Goal: Transaction & Acquisition: Purchase product/service

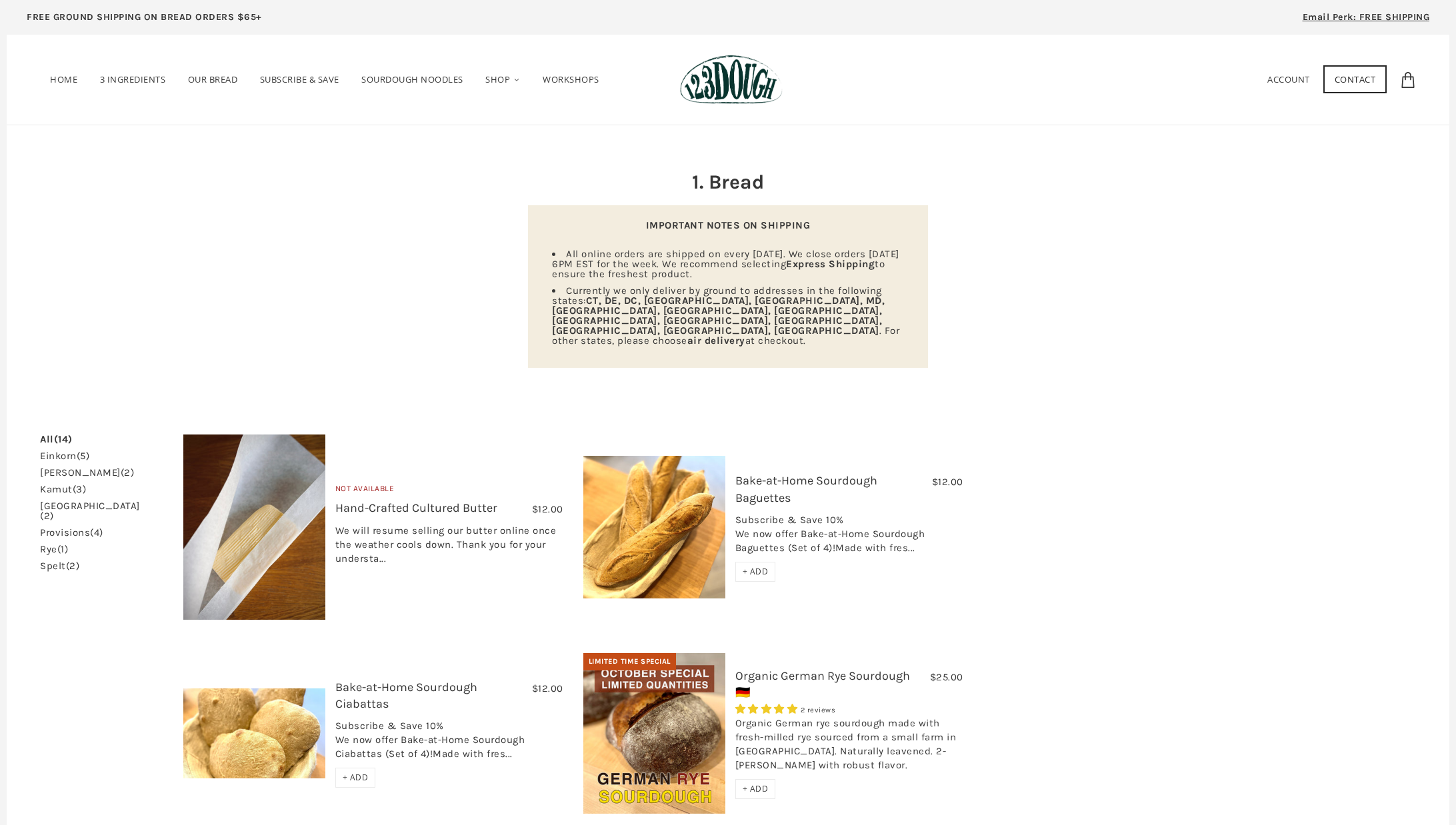
click at [1073, 96] on div "Home 3 Ingredients Our Bread Subscribe & Save SOURDOUGH NOODLES Shop ALL Bread" at bounding box center [728, 80] width 1376 height 50
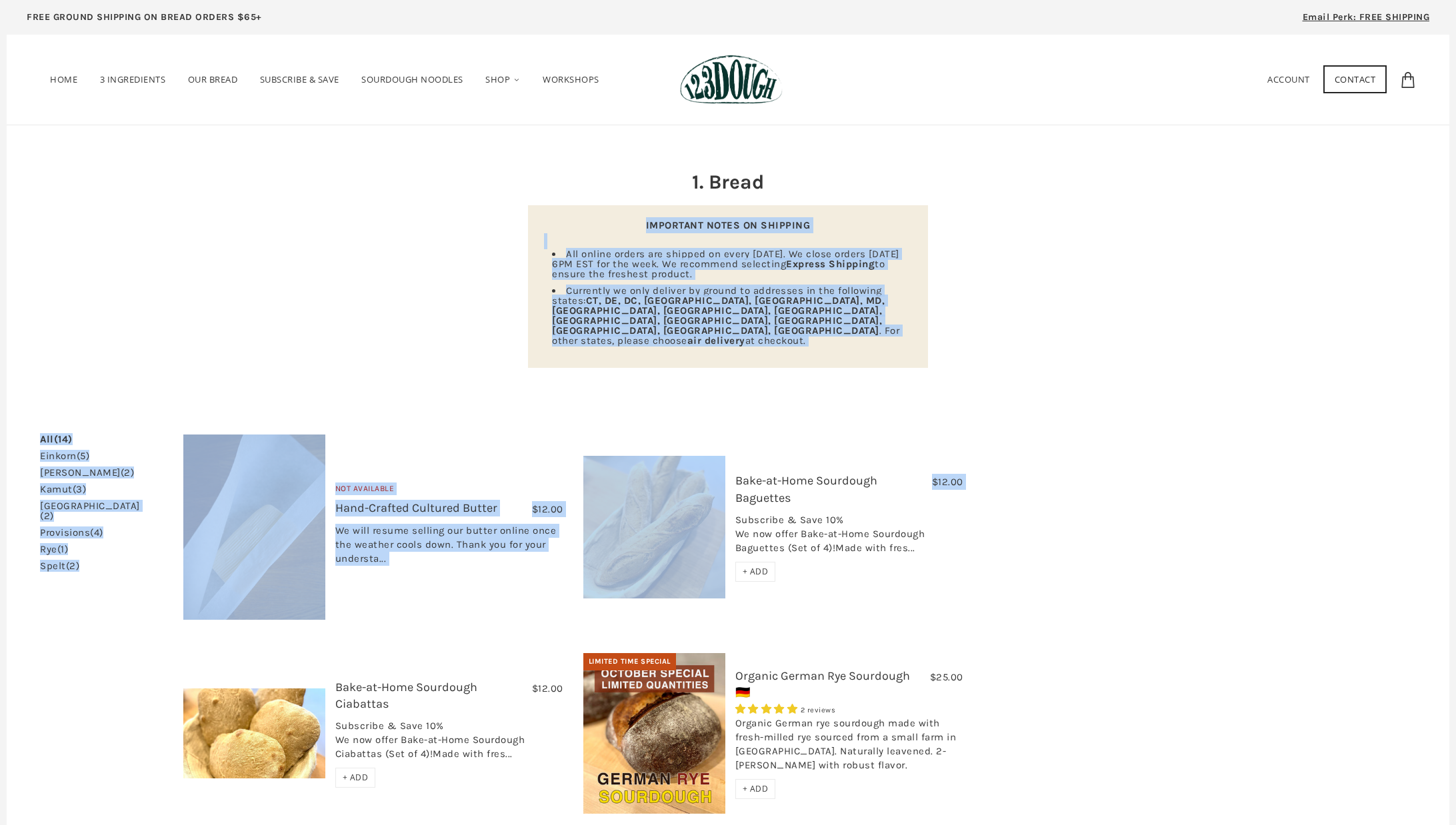
drag, startPoint x: 730, startPoint y: 275, endPoint x: 503, endPoint y: 212, distance: 235.6
click at [503, 212] on header "1. Bread IMPORTANT NOTES ON SHIPPING All online orders are shipped on every Wed…" at bounding box center [728, 269] width 1376 height 196
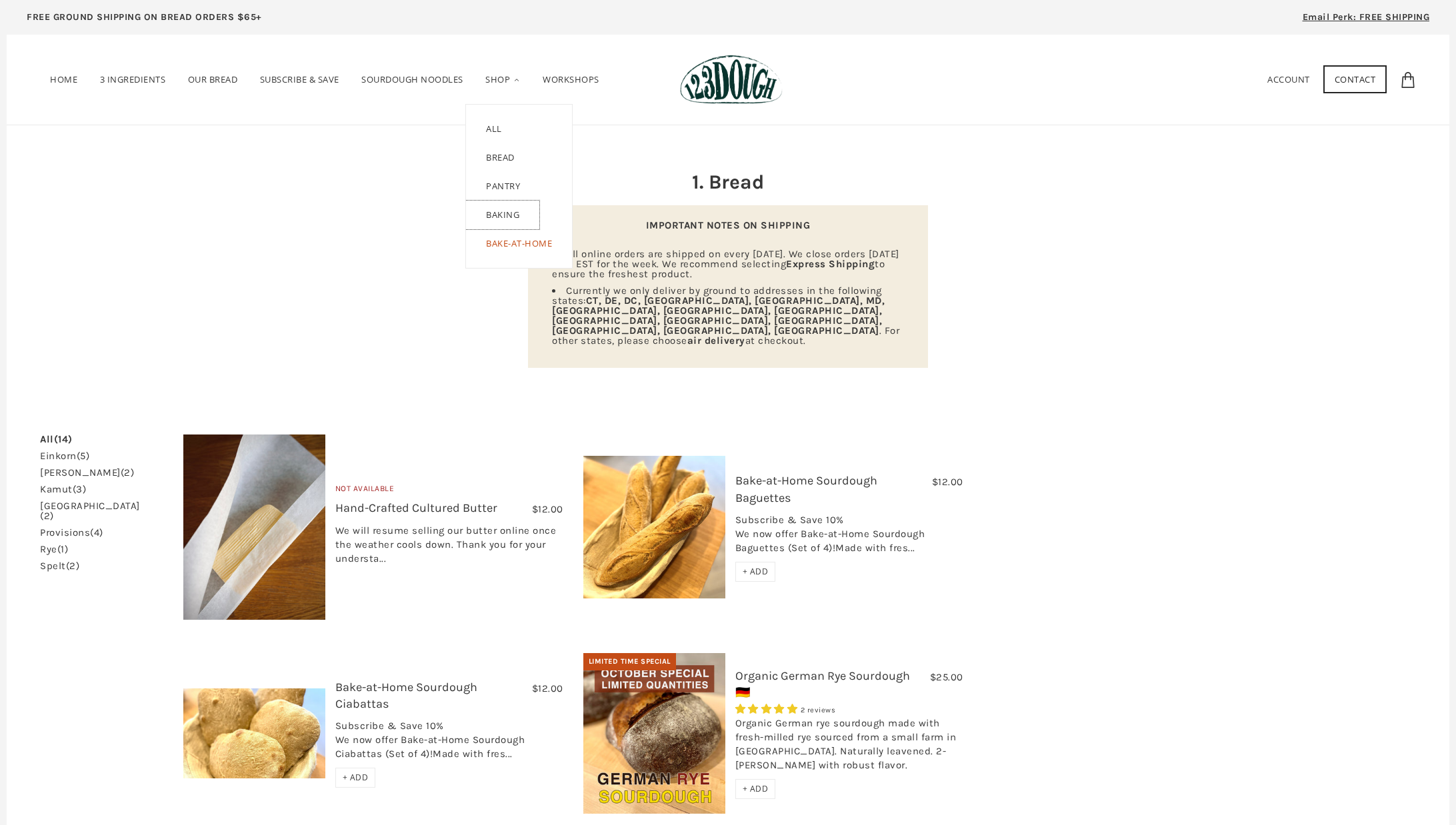
click at [515, 218] on link "Baking" at bounding box center [503, 215] width 73 height 28
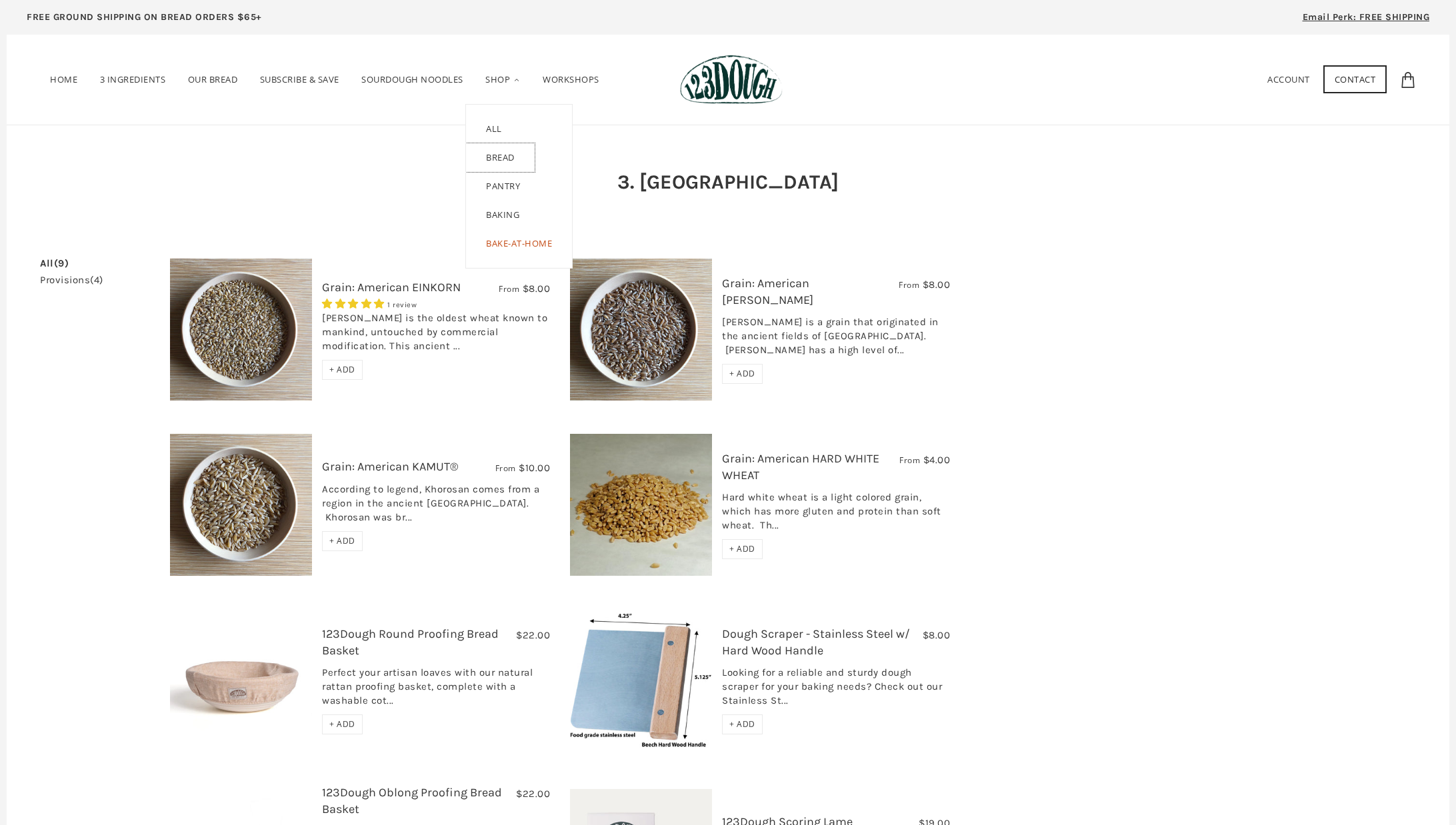
click at [508, 161] on link "Bread" at bounding box center [500, 157] width 69 height 28
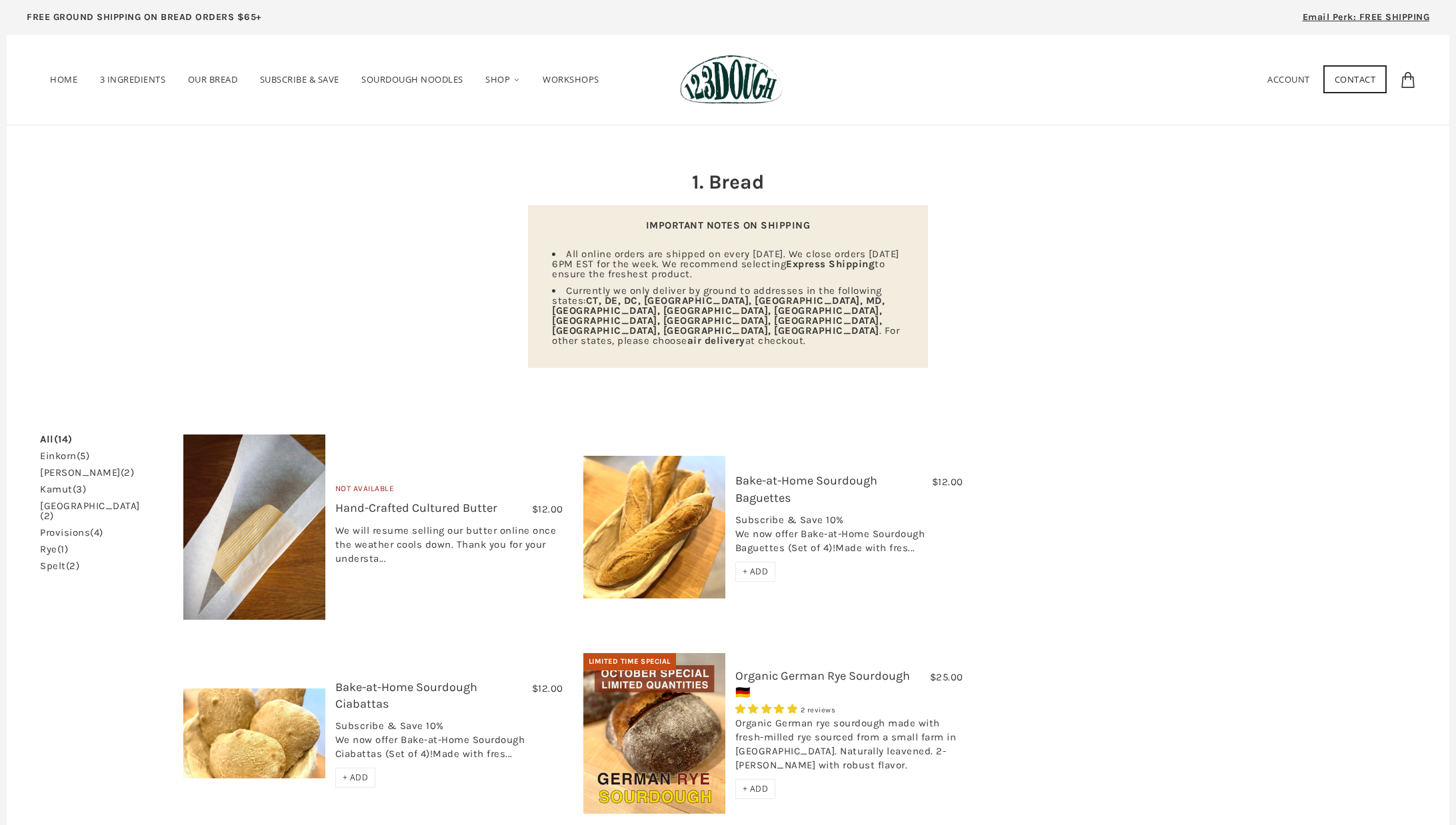
click at [800, 216] on div "IMPORTANT NOTES ON SHIPPING All online orders are shipped on every Wednesday. W…" at bounding box center [728, 286] width 400 height 163
drag, startPoint x: 584, startPoint y: 250, endPoint x: 867, endPoint y: 280, distance: 284.6
click at [867, 280] on ul "All online orders are shipped on every Wednesday. We close orders on Monday 6PM…" at bounding box center [728, 298] width 368 height 97
drag, startPoint x: 577, startPoint y: 290, endPoint x: 881, endPoint y: 315, distance: 305.0
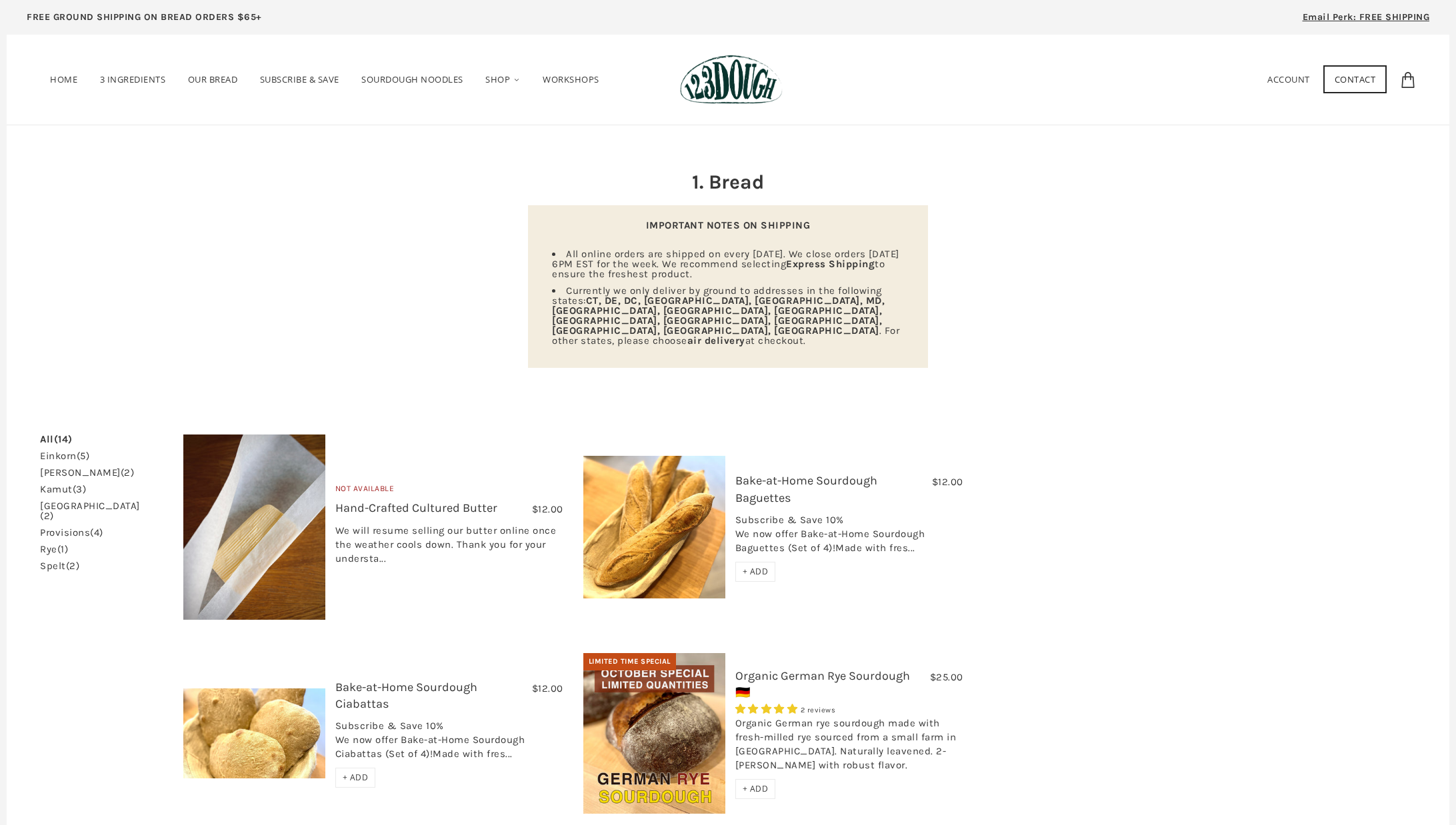
click at [882, 315] on li "Currently we only deliver by ground to addresses in the following states: CT, D…" at bounding box center [728, 316] width 352 height 60
click at [881, 315] on li "Currently we only deliver by ground to addresses in the following states: CT, D…" at bounding box center [728, 316] width 352 height 60
drag, startPoint x: 866, startPoint y: 319, endPoint x: 547, endPoint y: 312, distance: 319.1
click at [547, 312] on div "IMPORTANT NOTES ON SHIPPING All online orders are shipped on every Wednesday. W…" at bounding box center [728, 286] width 400 height 163
click at [547, 312] on ul "All online orders are shipped on every Wednesday. We close orders on Monday 6PM…" at bounding box center [728, 298] width 368 height 97
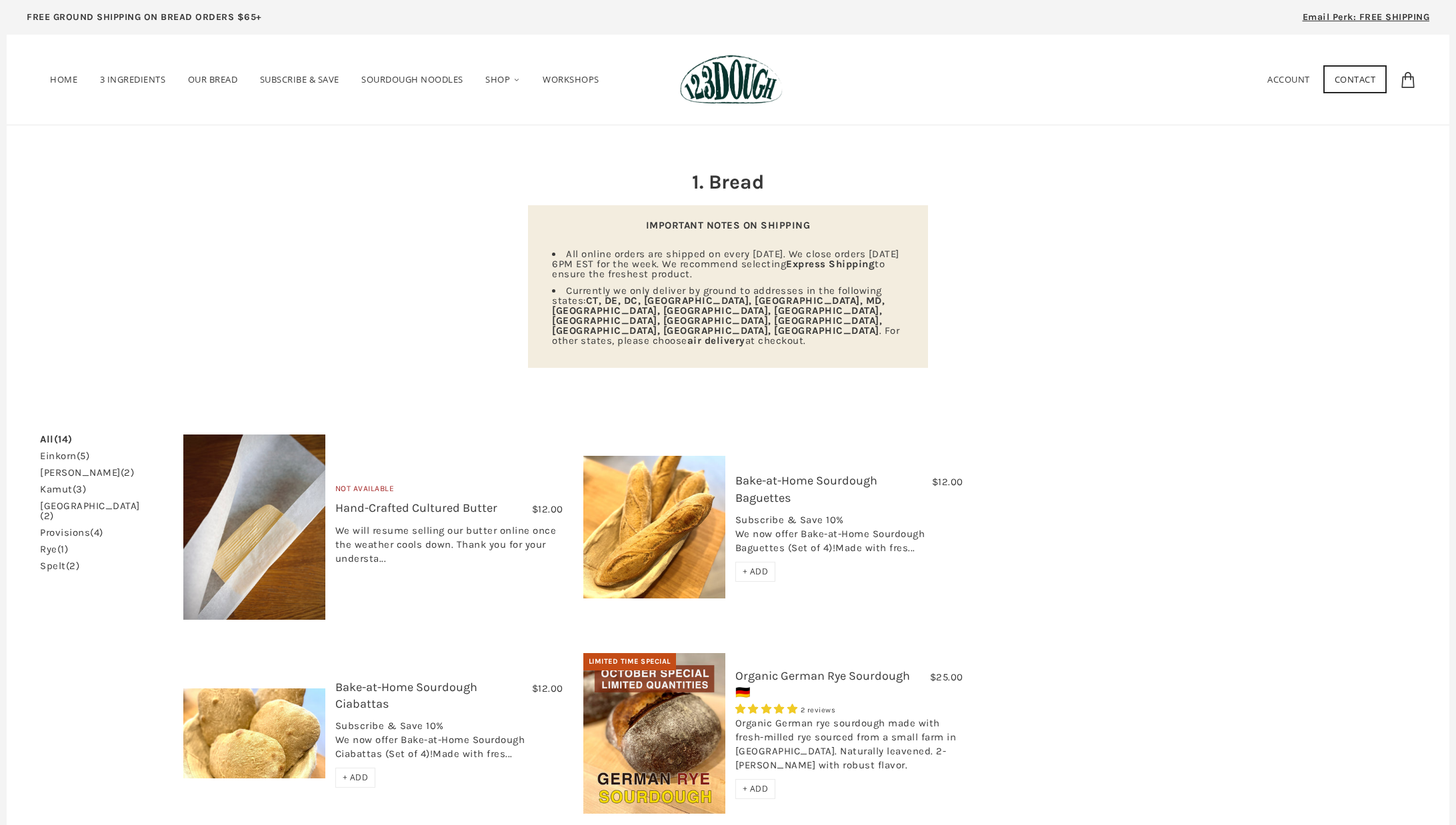
drag, startPoint x: 550, startPoint y: 312, endPoint x: 811, endPoint y: 310, distance: 261.0
click at [811, 310] on ul "All online orders are shipped on every Wednesday. We close orders on Monday 6PM…" at bounding box center [728, 298] width 368 height 97
click at [811, 310] on li "Currently we only deliver by ground to addresses in the following states: CT, D…" at bounding box center [728, 316] width 352 height 60
drag, startPoint x: 818, startPoint y: 310, endPoint x: 611, endPoint y: 274, distance: 210.1
click at [611, 275] on ul "All online orders are shipped on every Wednesday. We close orders on Monday 6PM…" at bounding box center [728, 298] width 368 height 97
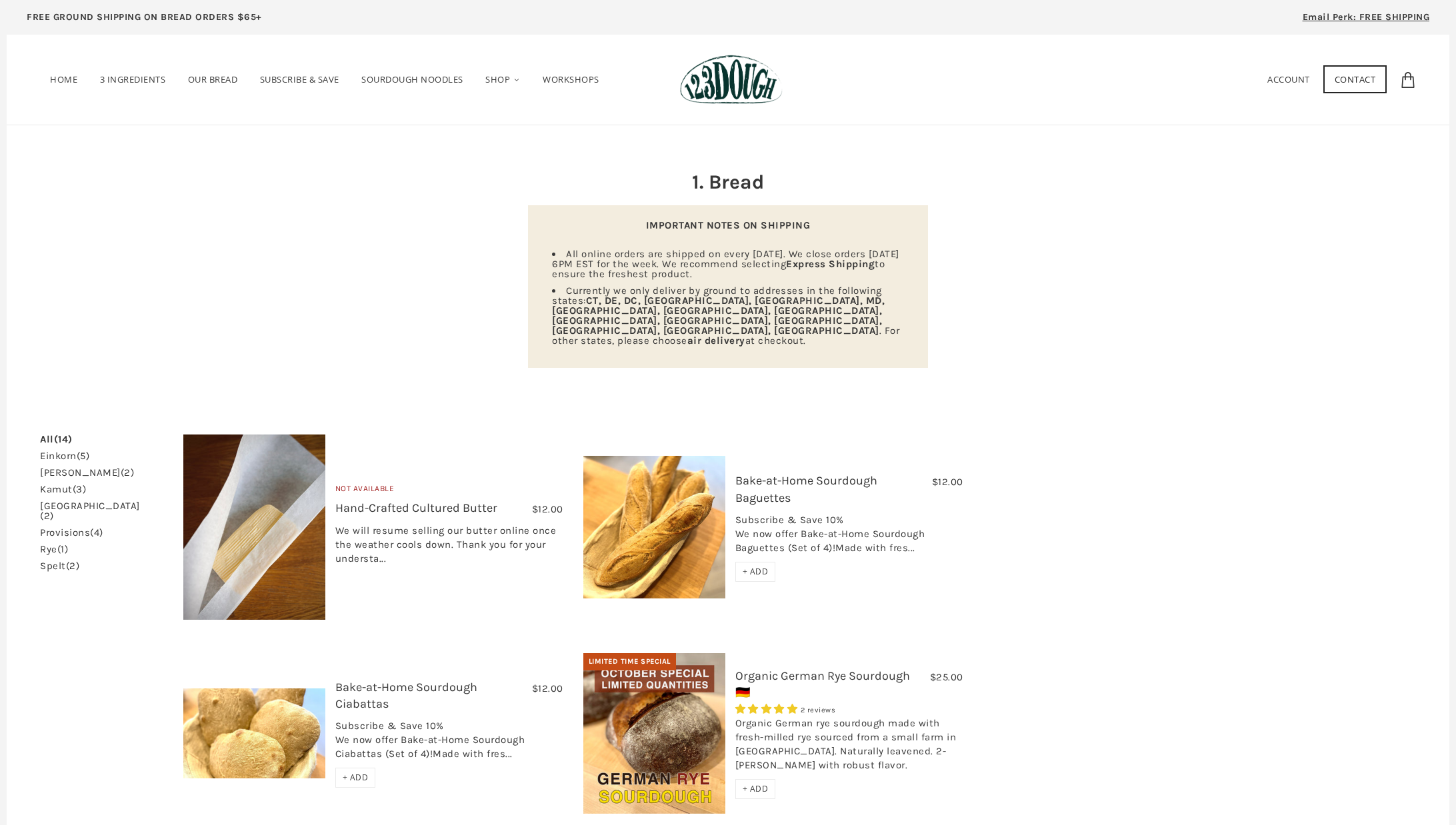
click at [611, 274] on span "All online orders are shipped on every Wednesday. We close orders on Monday 6PM…" at bounding box center [726, 264] width 347 height 32
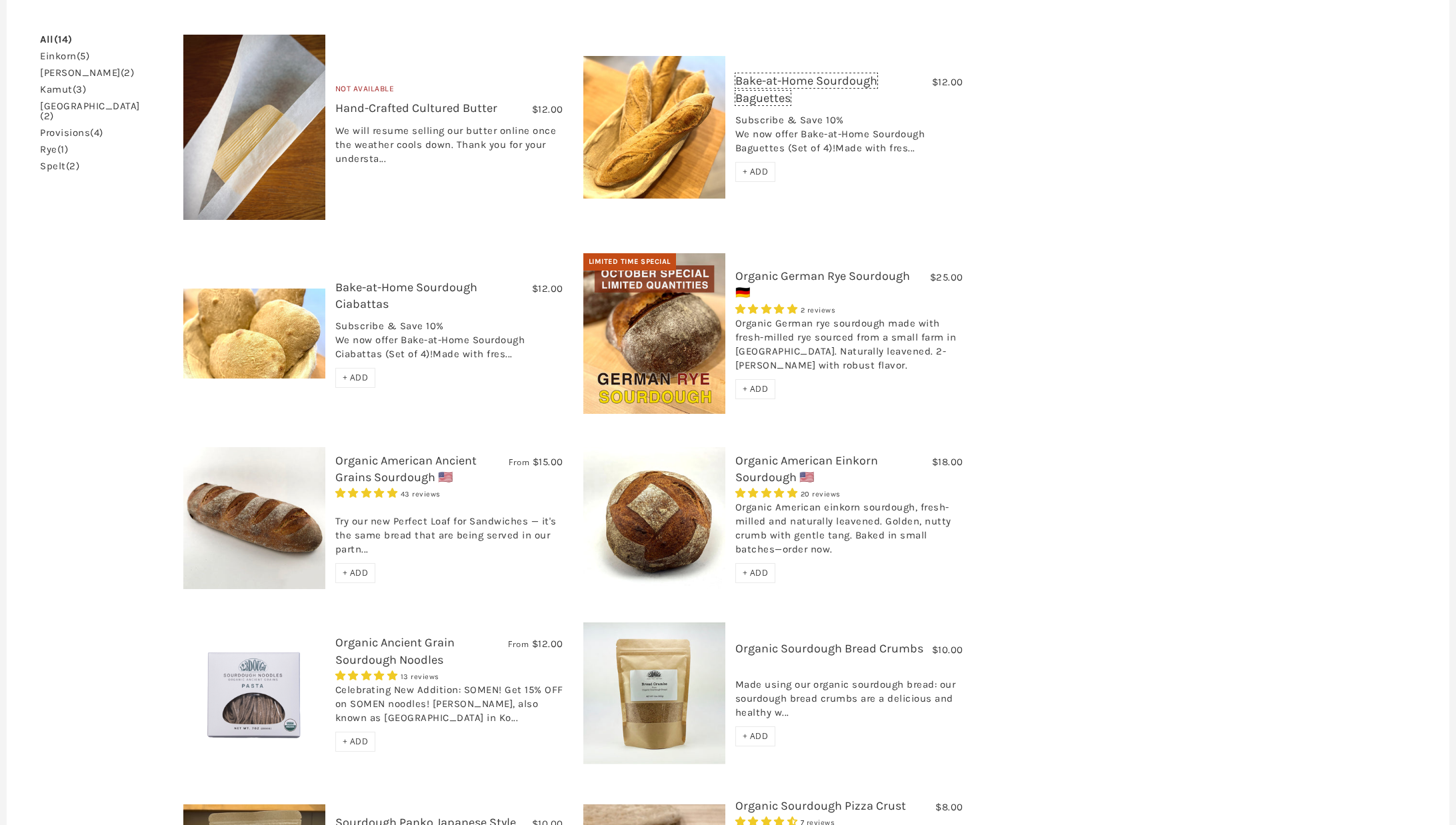
scroll to position [480, 0]
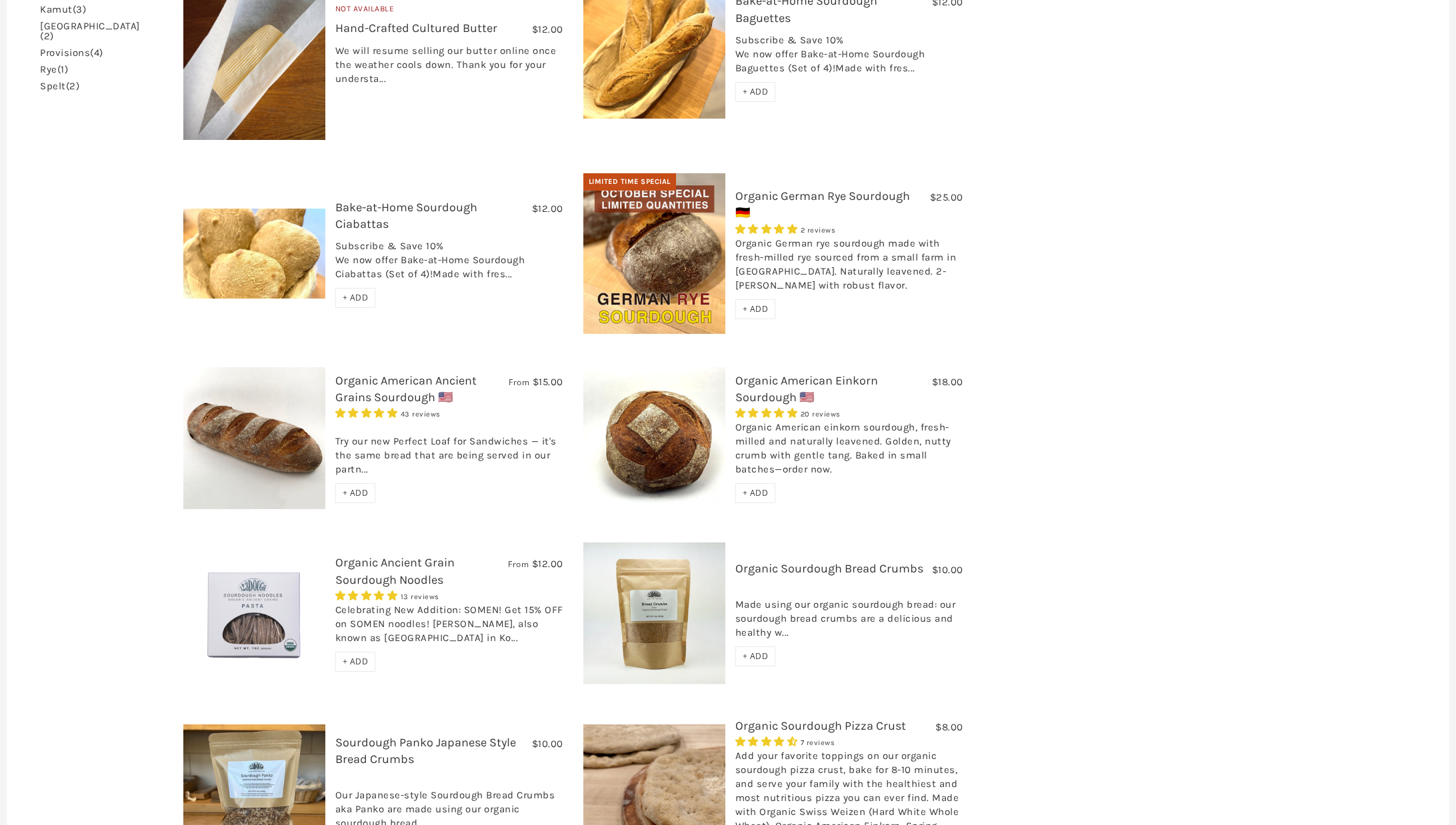
click at [629, 208] on img at bounding box center [654, 253] width 142 height 160
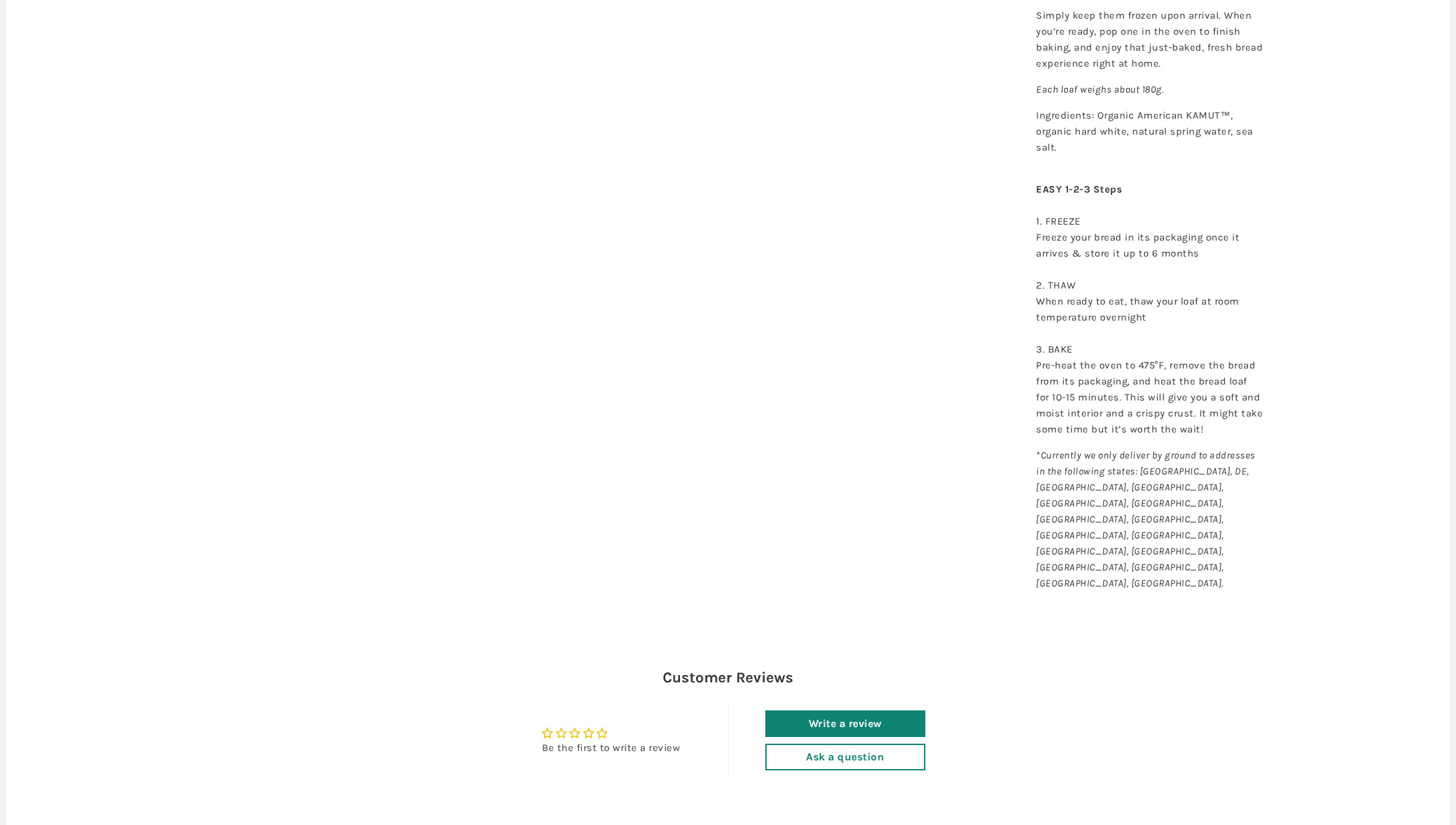
scroll to position [959, 0]
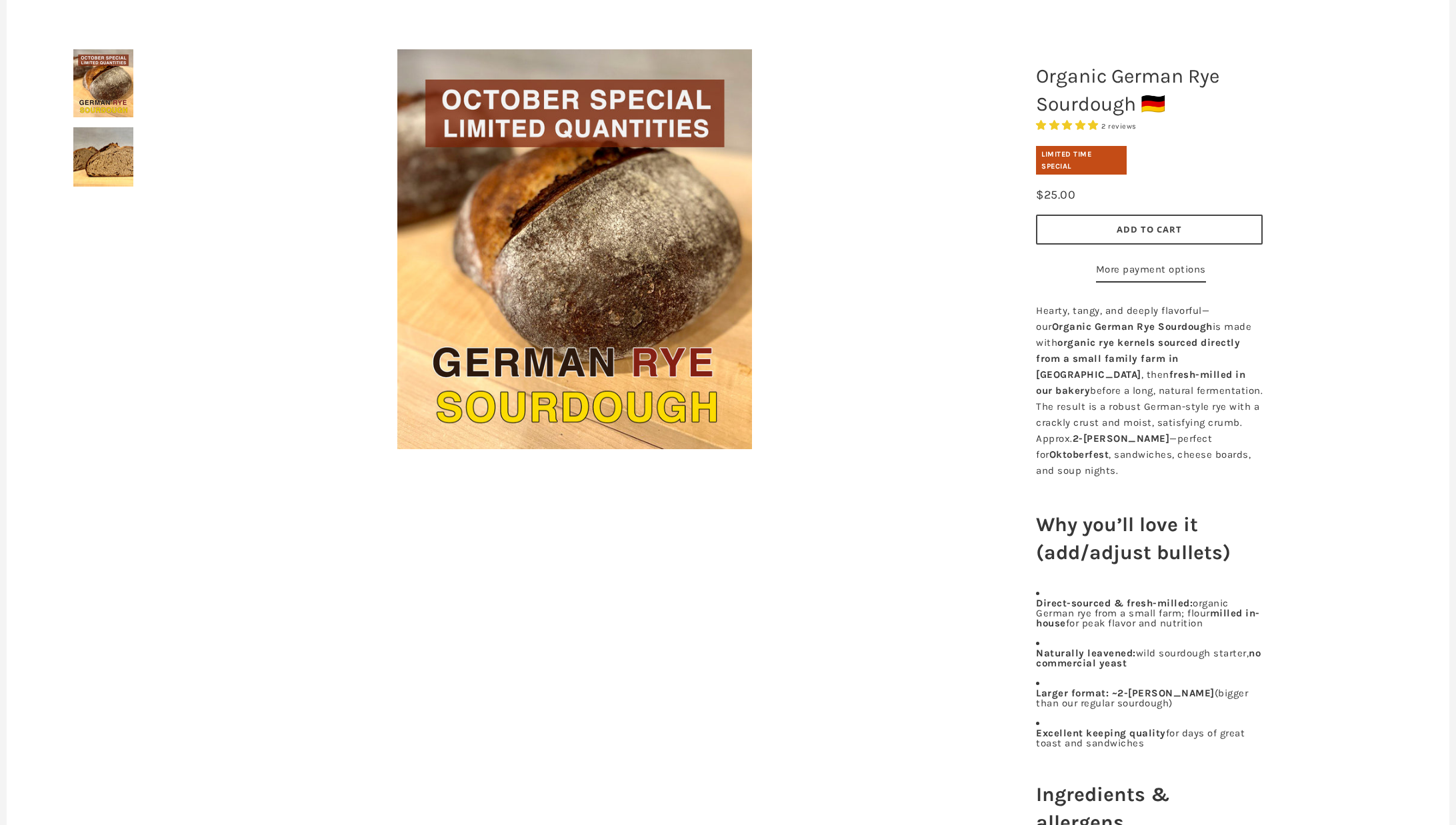
scroll to position [160, 0]
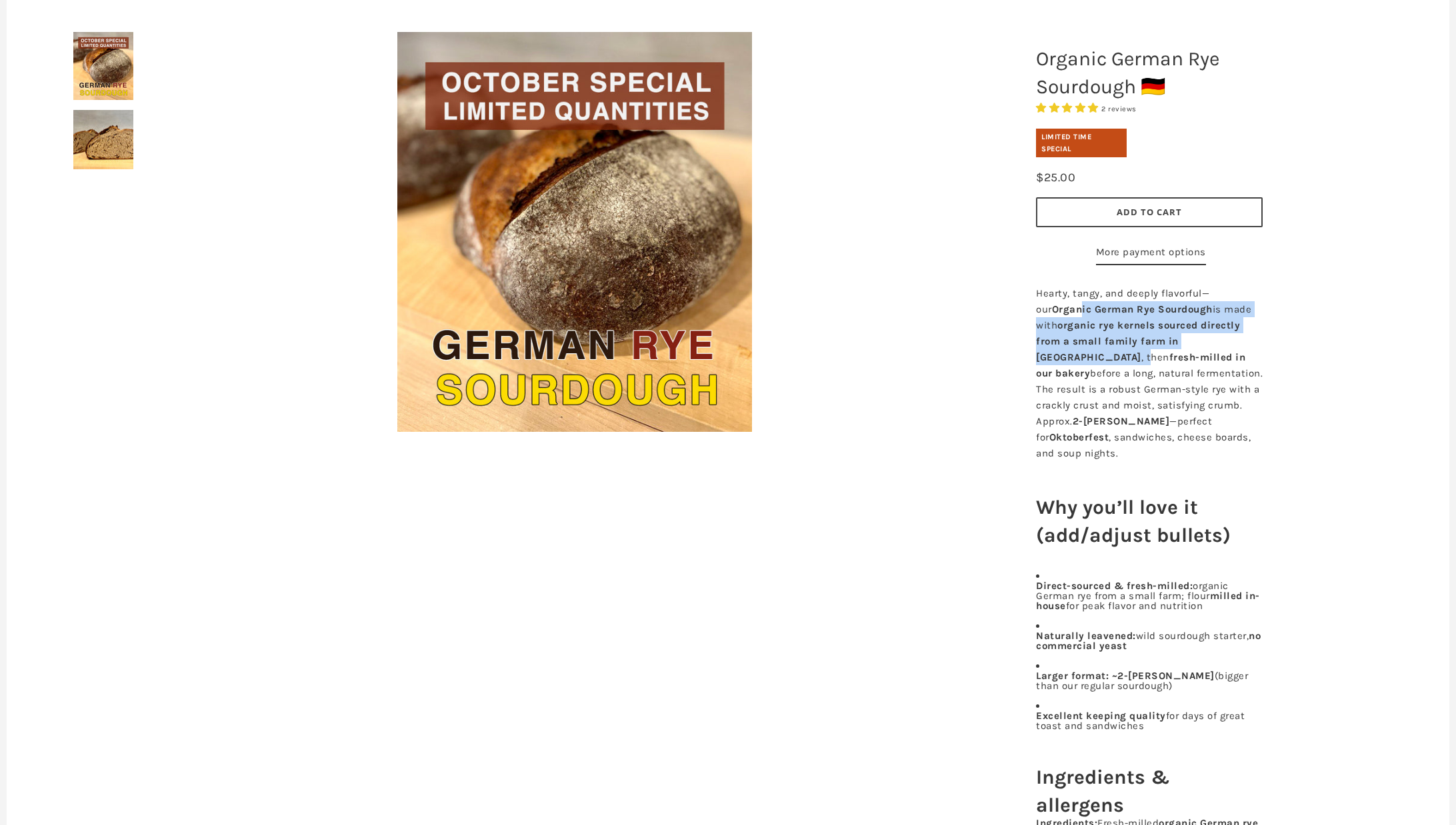
drag, startPoint x: 1071, startPoint y: 340, endPoint x: 1200, endPoint y: 375, distance: 133.7
click at [1200, 375] on p "Hearty, tangy, and deeply flavorful—our Organic German Rye Sourdough is made wi…" at bounding box center [1149, 373] width 227 height 176
drag, startPoint x: 1230, startPoint y: 374, endPoint x: 1089, endPoint y: 355, distance: 142.3
click at [1089, 355] on p "Hearty, tangy, and deeply flavorful—our Organic German Rye Sourdough is made wi…" at bounding box center [1149, 373] width 227 height 176
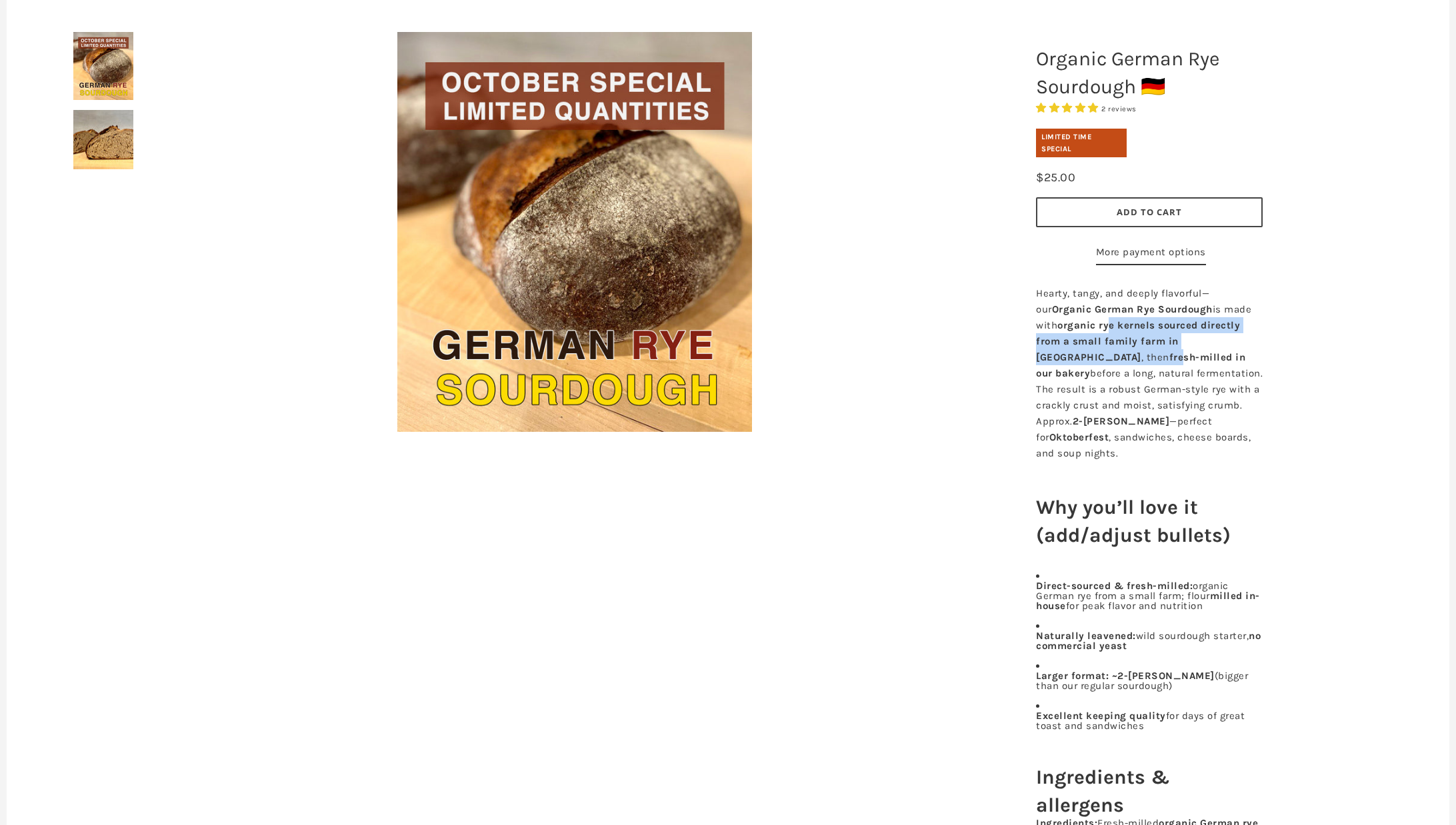
click at [1089, 355] on b "organic rye kernels sourced directly from a small family farm in Germany" at bounding box center [1138, 341] width 204 height 44
drag, startPoint x: 1064, startPoint y: 362, endPoint x: 1168, endPoint y: 393, distance: 108.5
click at [1168, 393] on p "Hearty, tangy, and deeply flavorful—our Organic German Rye Sourdough is made wi…" at bounding box center [1149, 373] width 227 height 176
drag, startPoint x: 1213, startPoint y: 408, endPoint x: 1116, endPoint y: 384, distance: 99.9
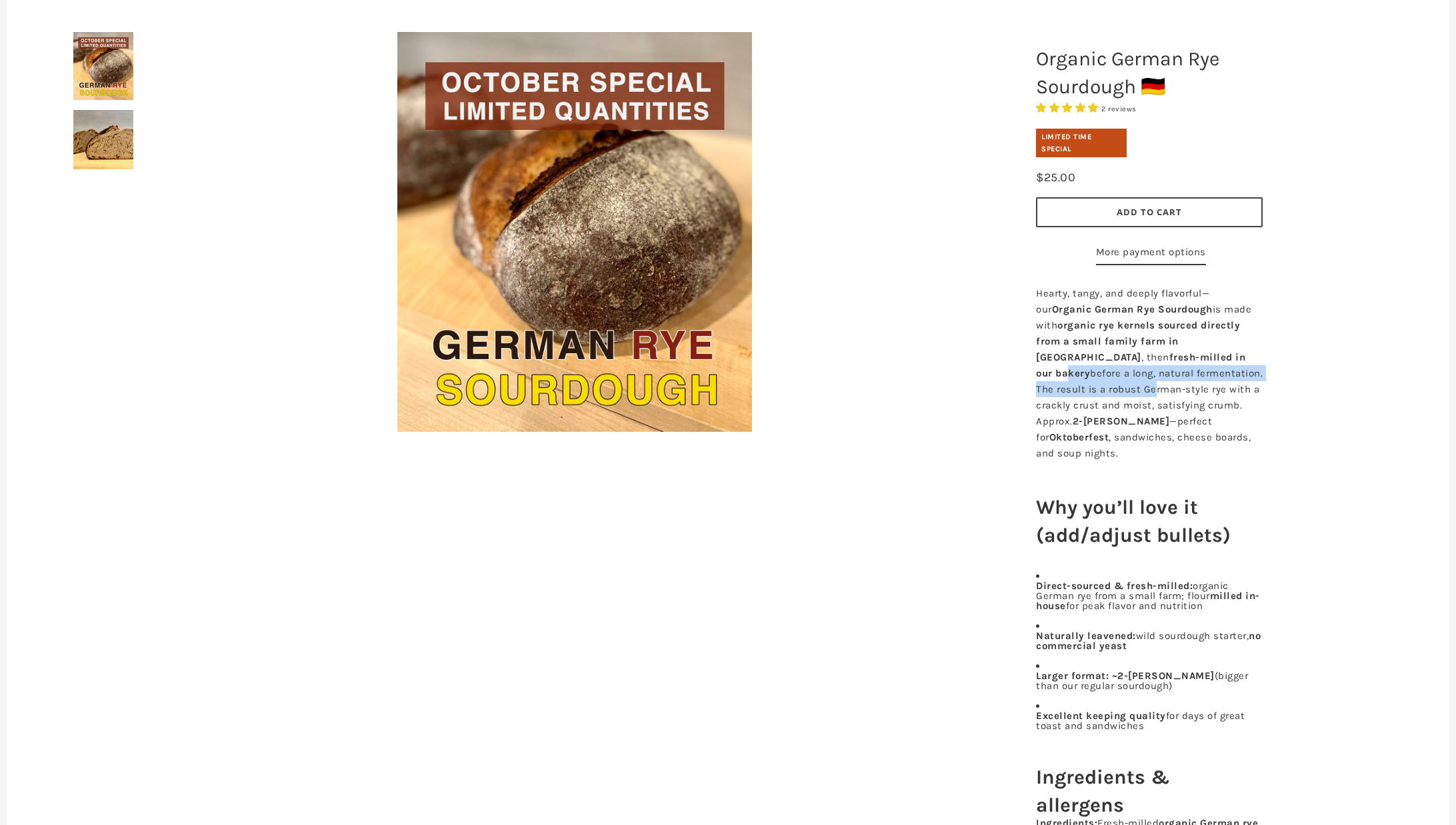
click at [1116, 384] on p "Hearty, tangy, and deeply flavorful—our Organic German Rye Sourdough is made wi…" at bounding box center [1149, 373] width 227 height 176
click at [1116, 379] on b "fresh-milled in our bakery" at bounding box center [1141, 365] width 209 height 28
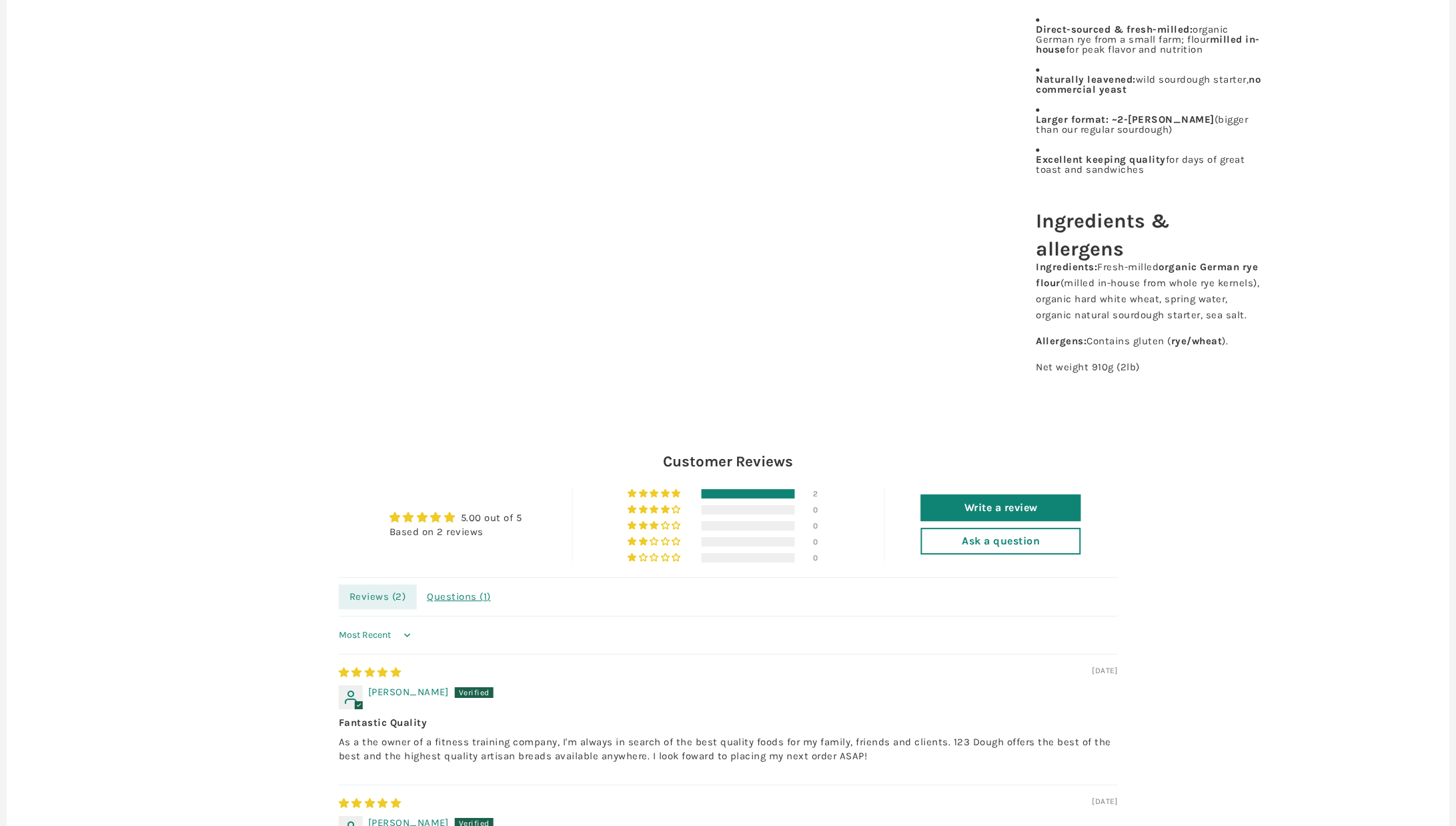
scroll to position [721, 0]
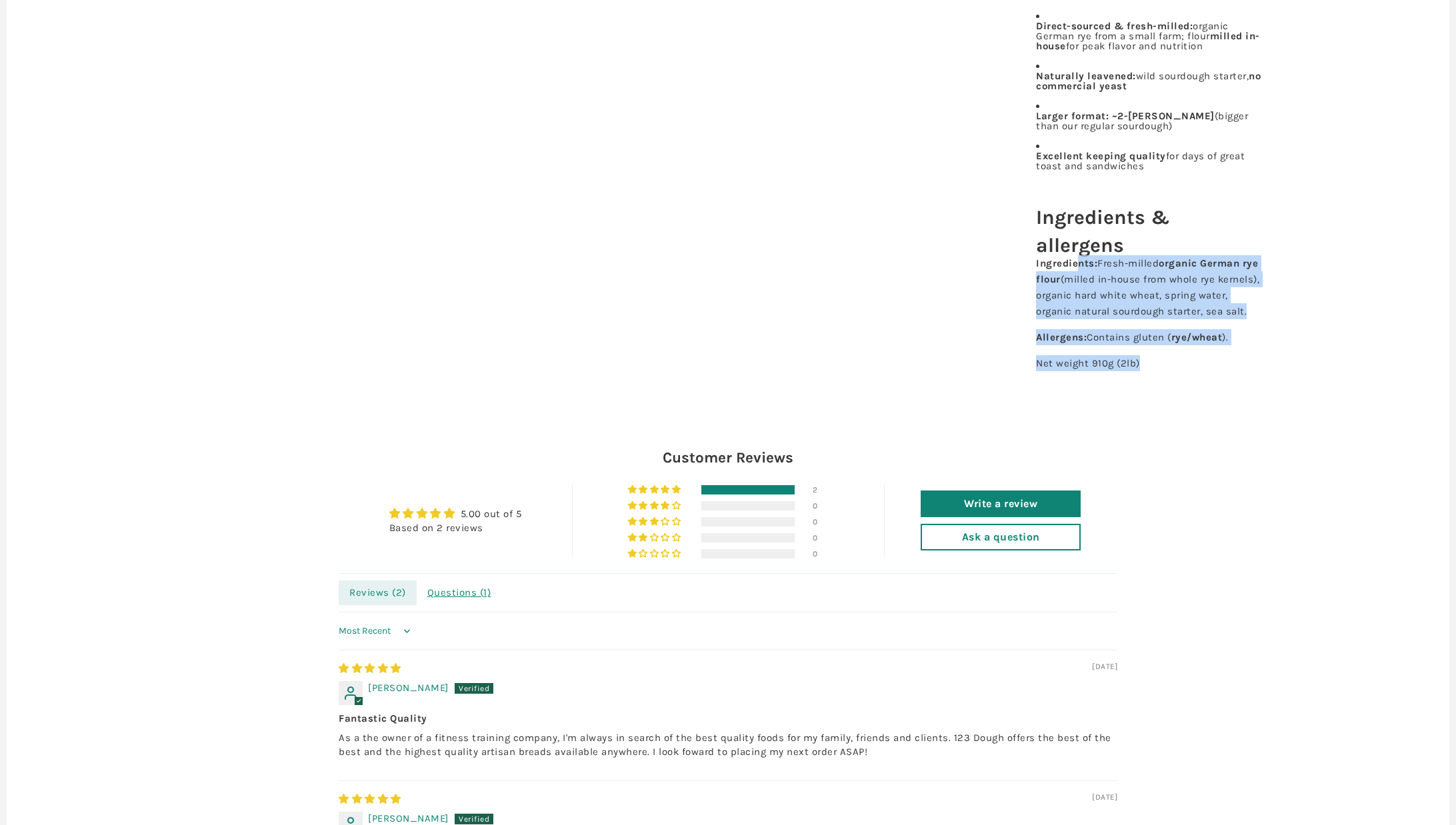
drag, startPoint x: 1078, startPoint y: 250, endPoint x: 1209, endPoint y: 364, distance: 173.7
click at [1209, 364] on div "Hearty, tangy, and deeply flavorful—our Organic German Rye Sourdough is made wi…" at bounding box center [1150, 53] width 247 height 669
click at [1208, 364] on p "Net weight 910g (2lb)" at bounding box center [1149, 363] width 227 height 16
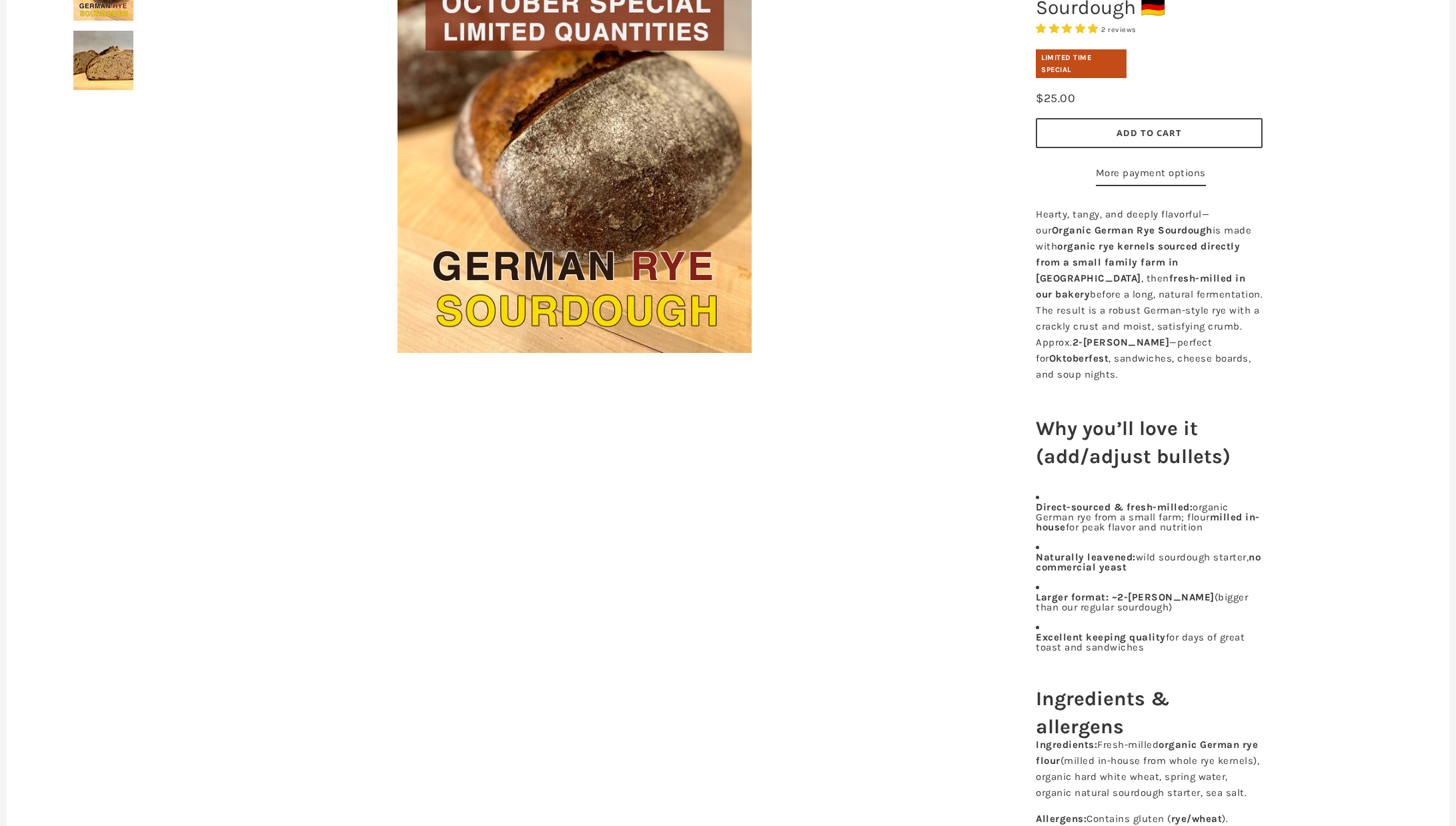
scroll to position [0, 0]
